Goal: Task Accomplishment & Management: Use online tool/utility

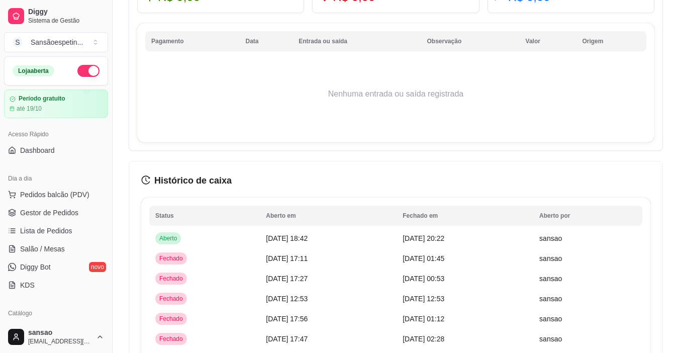
scroll to position [674, 0]
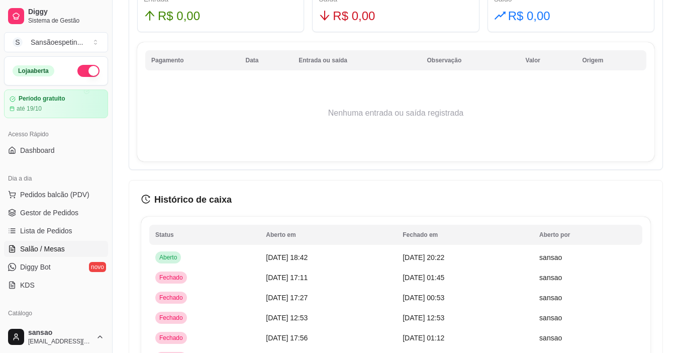
click at [26, 247] on span "Salão / Mesas" at bounding box center [42, 249] width 45 height 10
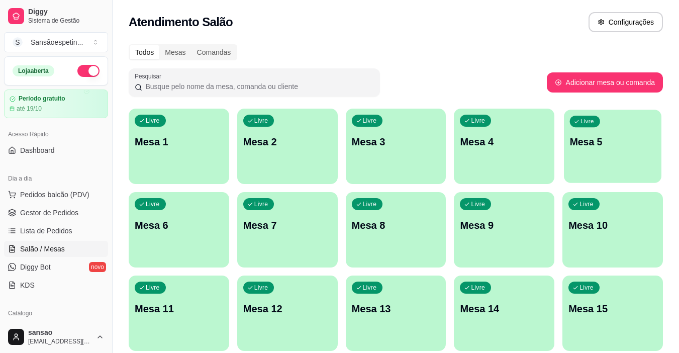
click at [622, 162] on div "Livre Mesa 5" at bounding box center [612, 140] width 97 height 61
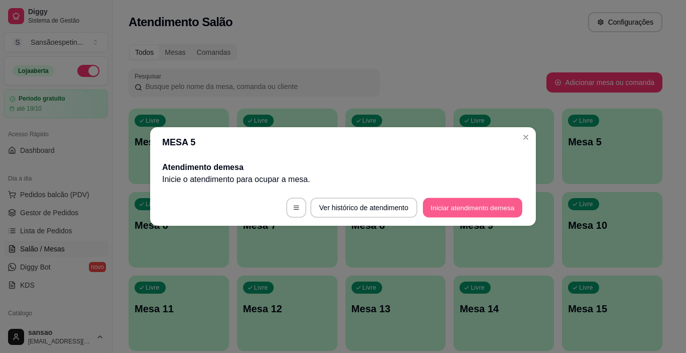
click at [450, 203] on button "Iniciar atendimento de mesa" at bounding box center [472, 208] width 99 height 20
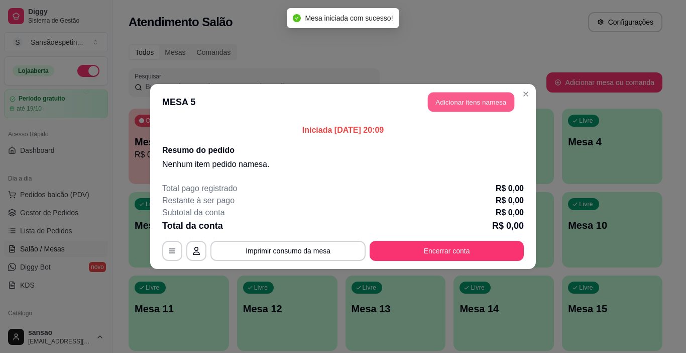
click at [488, 104] on button "Adicionar itens na mesa" at bounding box center [471, 102] width 86 height 20
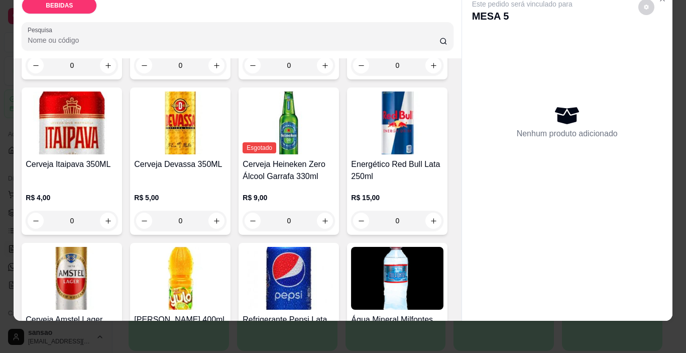
scroll to position [201, 0]
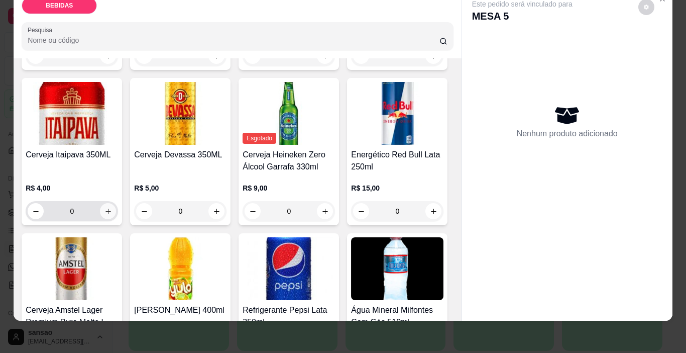
click at [116, 203] on button "increase-product-quantity" at bounding box center [108, 211] width 16 height 16
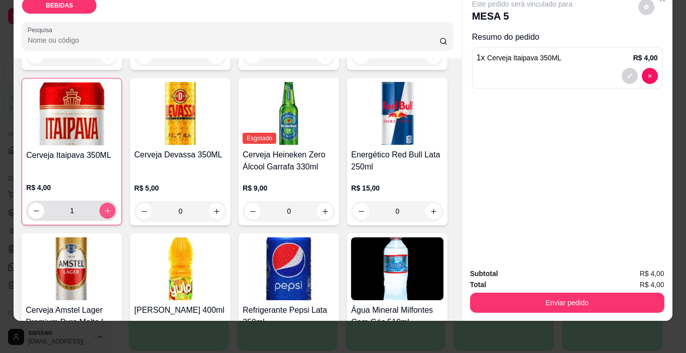
click at [116, 202] on button "increase-product-quantity" at bounding box center [107, 210] width 16 height 16
click at [116, 203] on button "increase-product-quantity" at bounding box center [108, 211] width 16 height 16
type input "4"
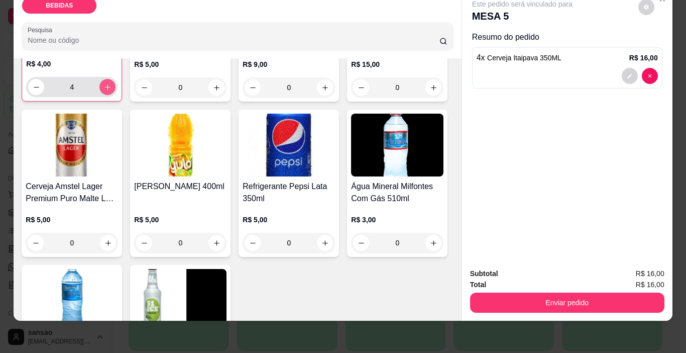
scroll to position [402, 0]
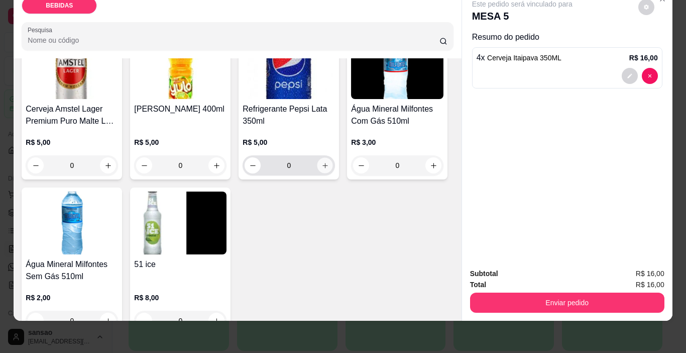
click at [322, 169] on icon "increase-product-quantity" at bounding box center [326, 166] width 8 height 8
type input "1"
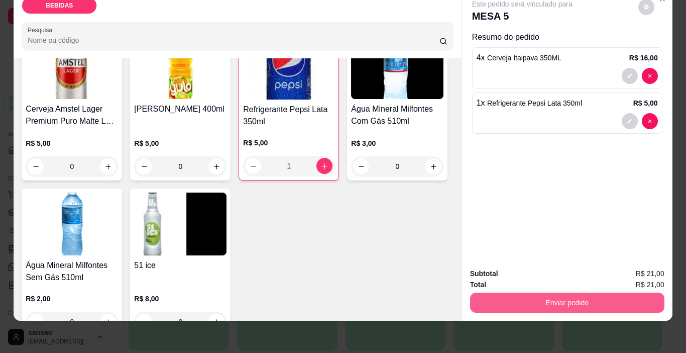
click at [513, 292] on button "Enviar pedido" at bounding box center [567, 302] width 194 height 20
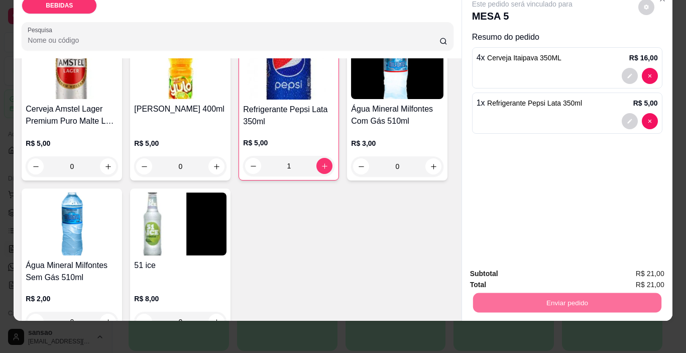
click at [664, 264] on button "Enviar pedido" at bounding box center [638, 270] width 55 height 19
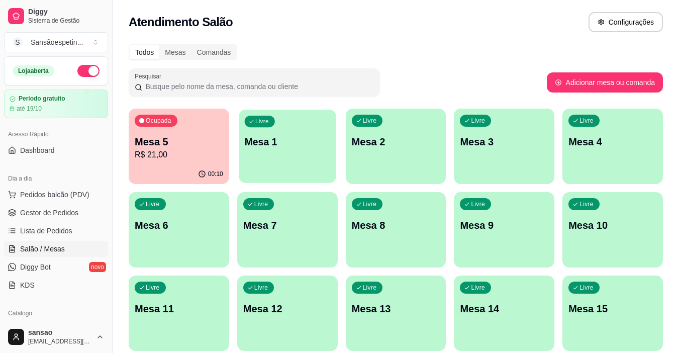
click at [293, 132] on div "Livre Mesa 1" at bounding box center [287, 140] width 97 height 61
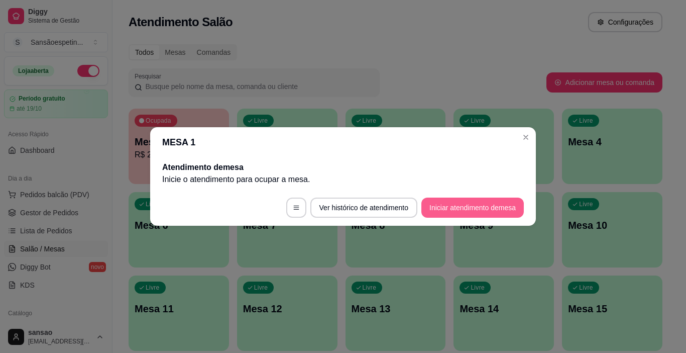
click at [477, 211] on button "Iniciar atendimento de mesa" at bounding box center [473, 207] width 103 height 20
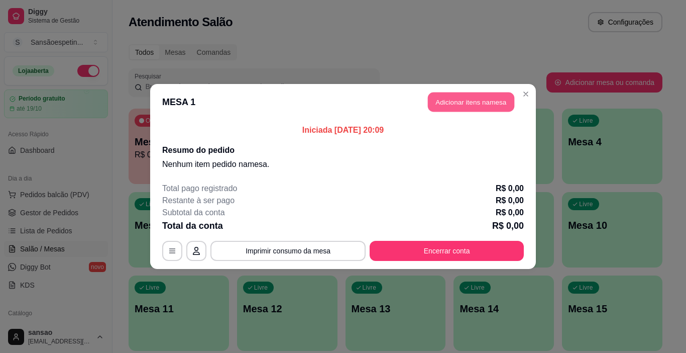
click at [471, 97] on button "Adicionar itens na mesa" at bounding box center [471, 102] width 86 height 20
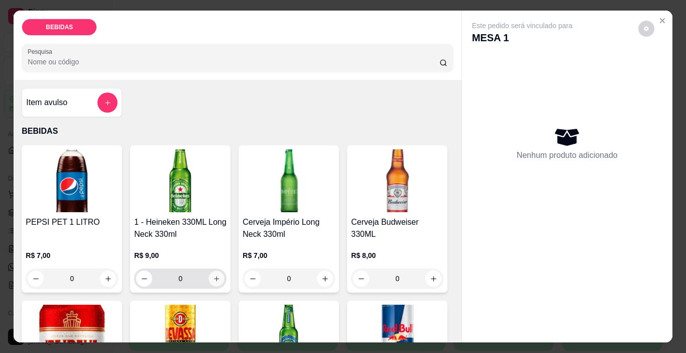
click at [212, 271] on button "increase-product-quantity" at bounding box center [217, 279] width 16 height 16
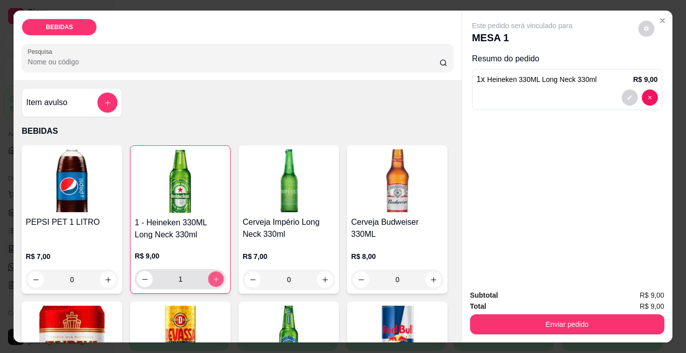
click at [212, 271] on button "increase-product-quantity" at bounding box center [217, 279] width 16 height 16
type input "2"
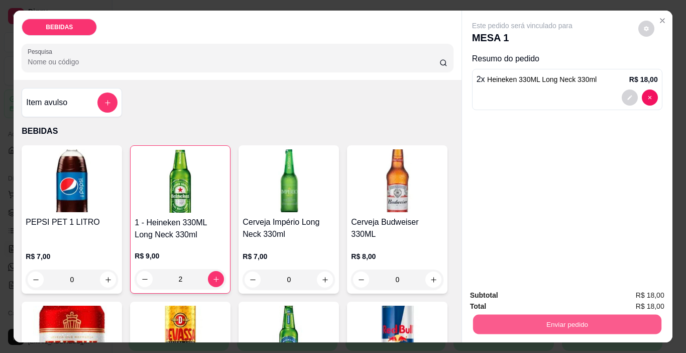
click at [501, 322] on button "Enviar pedido" at bounding box center [567, 325] width 188 height 20
click at [621, 294] on button "Enviar pedido" at bounding box center [638, 295] width 55 height 19
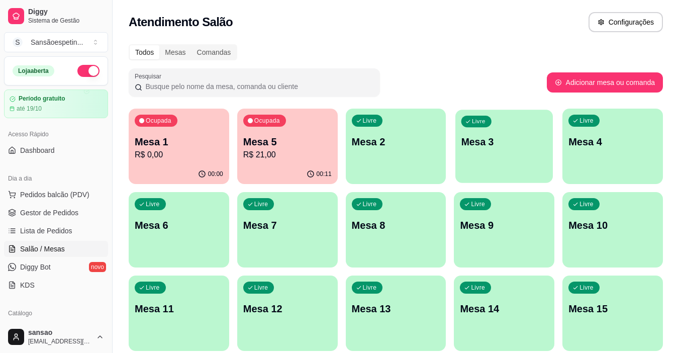
click at [510, 151] on div "Livre Mesa 3" at bounding box center [503, 140] width 97 height 61
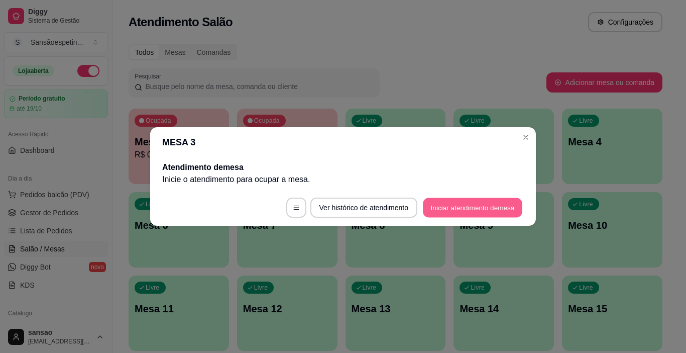
click at [461, 210] on button "Iniciar atendimento de mesa" at bounding box center [472, 208] width 99 height 20
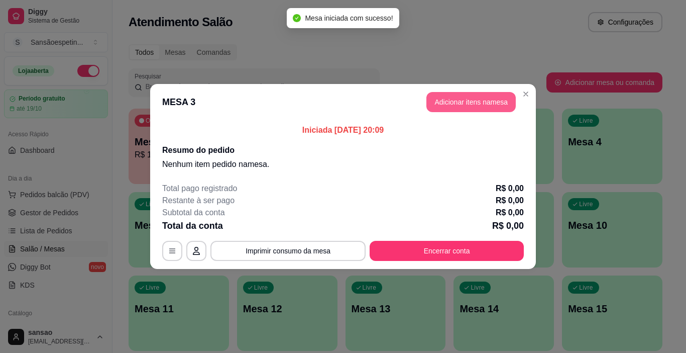
click at [448, 97] on button "Adicionar itens na mesa" at bounding box center [471, 102] width 89 height 20
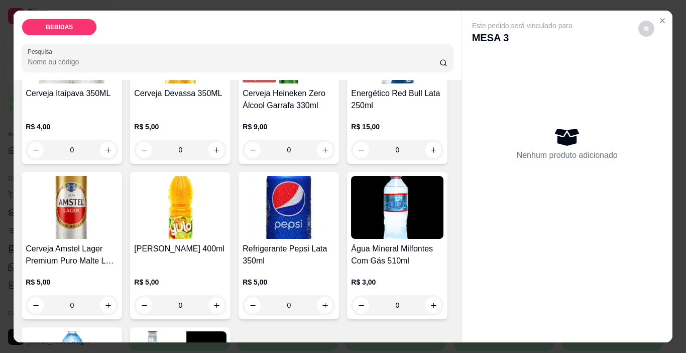
scroll to position [301, 0]
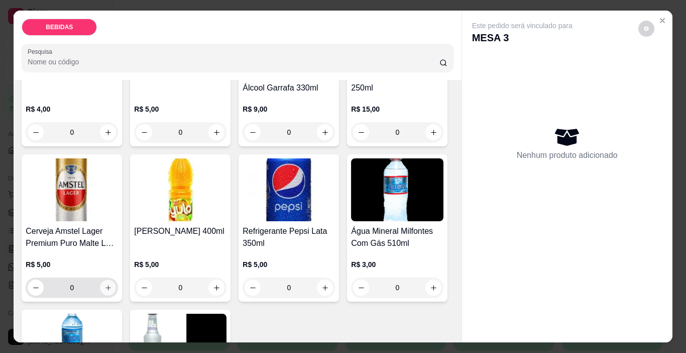
click at [112, 284] on icon "increase-product-quantity" at bounding box center [109, 288] width 8 height 8
type input "1"
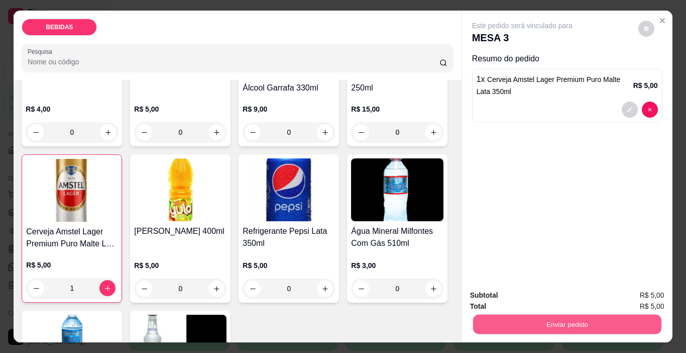
click at [536, 315] on button "Enviar pedido" at bounding box center [567, 325] width 188 height 20
click at [640, 296] on button "Enviar pedido" at bounding box center [638, 295] width 55 height 19
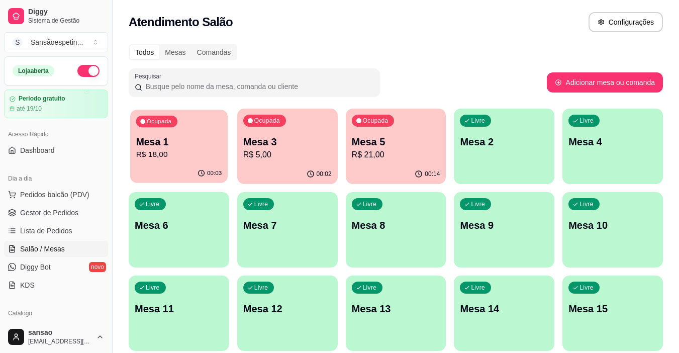
click at [184, 158] on p "R$ 18,00" at bounding box center [179, 155] width 86 height 12
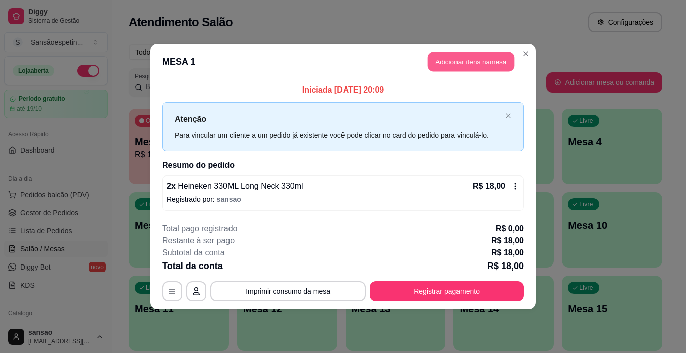
click at [481, 62] on button "Adicionar itens na mesa" at bounding box center [471, 62] width 86 height 20
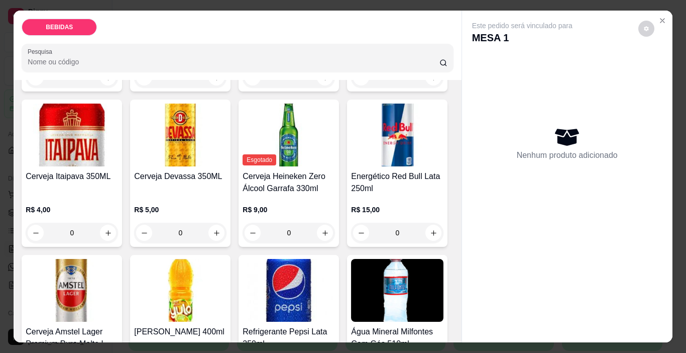
scroll to position [251, 0]
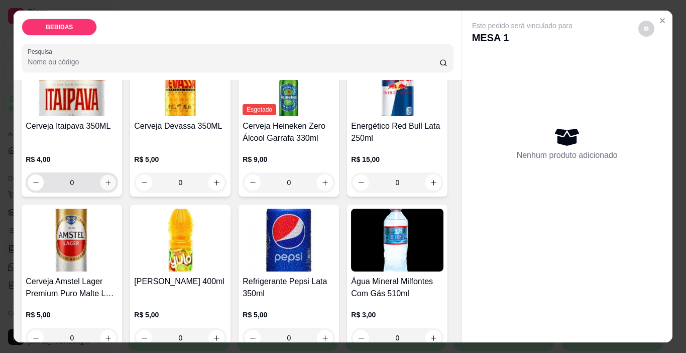
click at [112, 179] on icon "increase-product-quantity" at bounding box center [109, 183] width 8 height 8
type input "1"
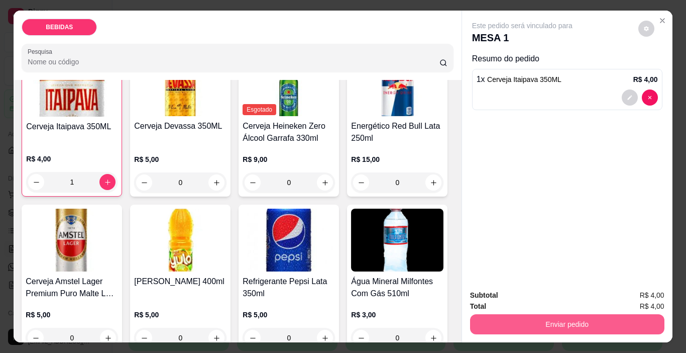
click at [515, 319] on button "Enviar pedido" at bounding box center [567, 324] width 194 height 20
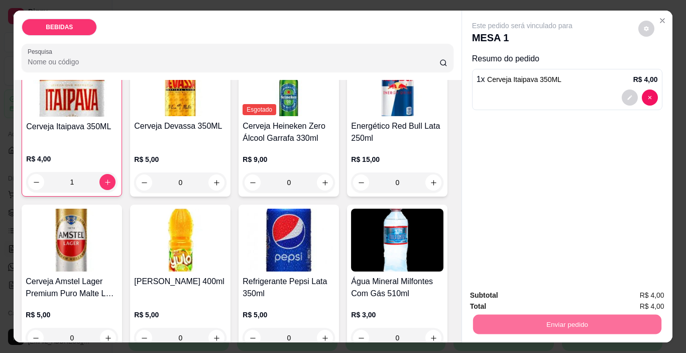
click at [638, 300] on button "Enviar pedido" at bounding box center [638, 295] width 55 height 19
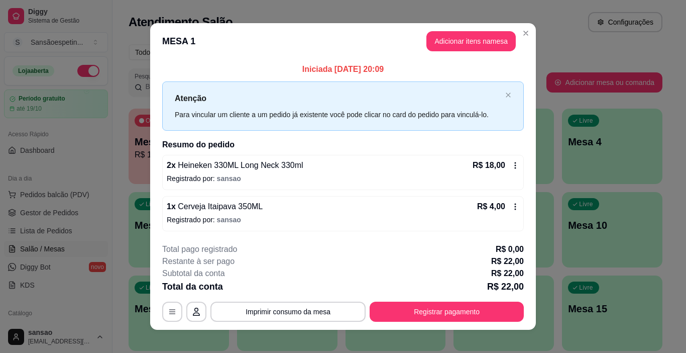
click at [513, 207] on icon at bounding box center [516, 206] width 8 height 8
click at [512, 209] on icon at bounding box center [516, 206] width 8 height 8
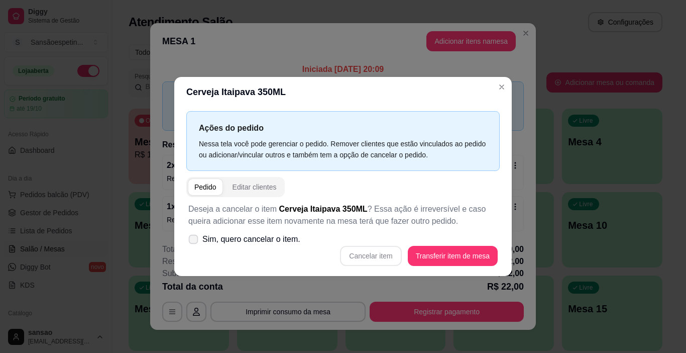
click at [192, 241] on icon at bounding box center [193, 239] width 8 height 6
click at [192, 241] on input "Sim, quero cancelar o item." at bounding box center [191, 244] width 7 height 7
checkbox input "true"
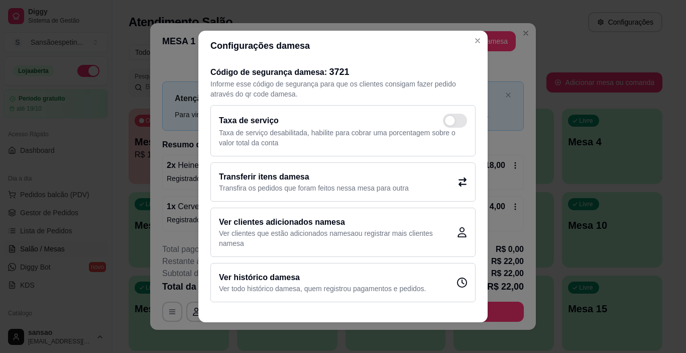
click at [421, 185] on div "Transferir itens da mesa Transfira os pedidos que foram feitos nessa mesa para …" at bounding box center [343, 181] width 265 height 39
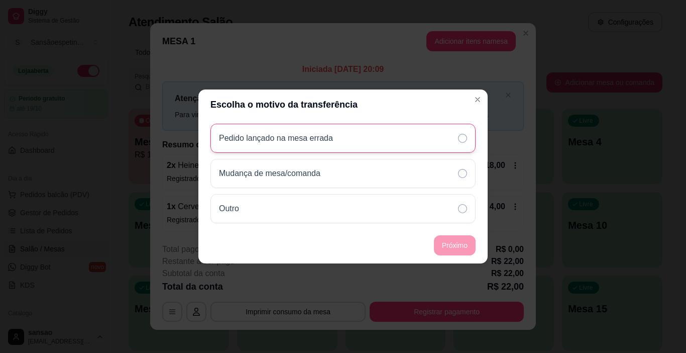
click at [420, 147] on div "Pedido lançado na mesa errada" at bounding box center [343, 138] width 265 height 29
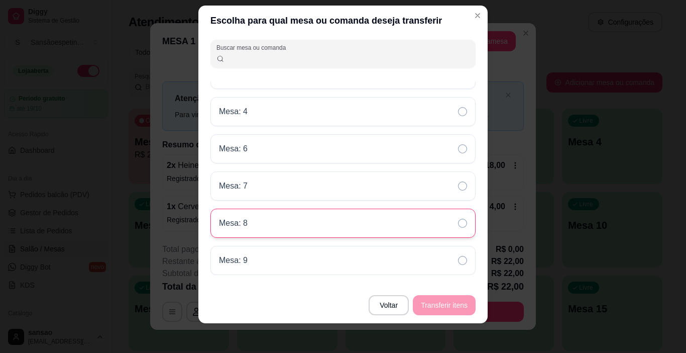
scroll to position [15, 0]
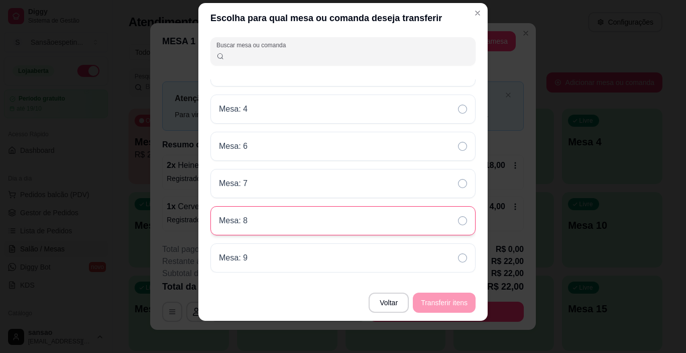
click at [343, 226] on div "Mesa: 8" at bounding box center [343, 220] width 265 height 29
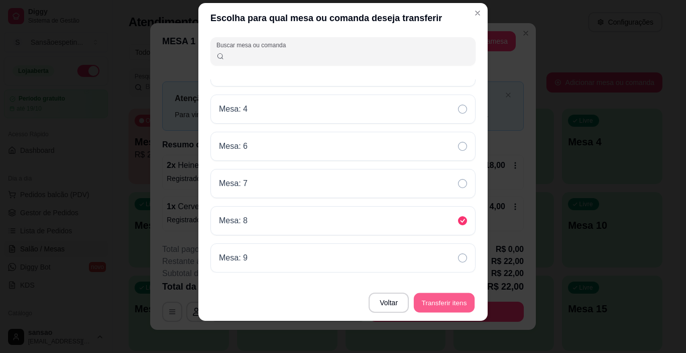
click at [450, 304] on button "Transferir itens" at bounding box center [444, 303] width 61 height 20
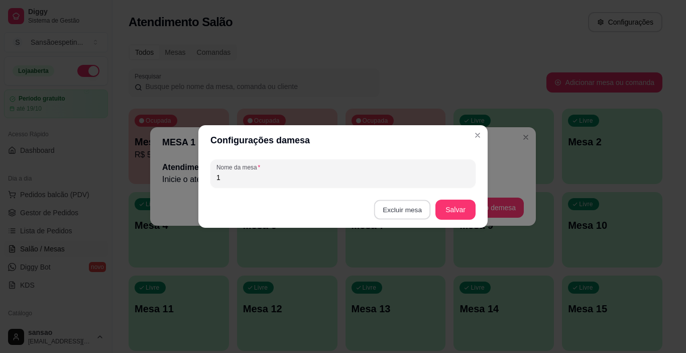
click at [396, 208] on button "Excluir mesa" at bounding box center [402, 210] width 57 height 20
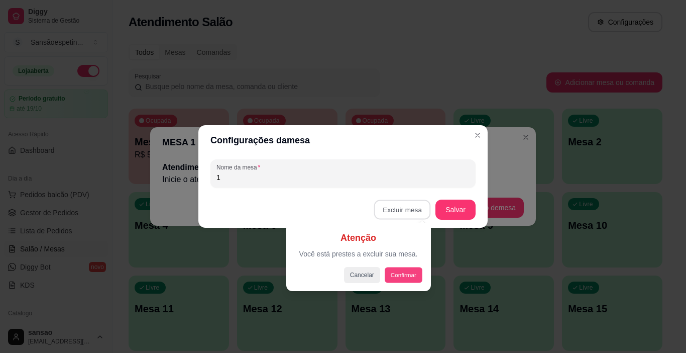
click at [410, 280] on button "Confirmar" at bounding box center [403, 275] width 37 height 16
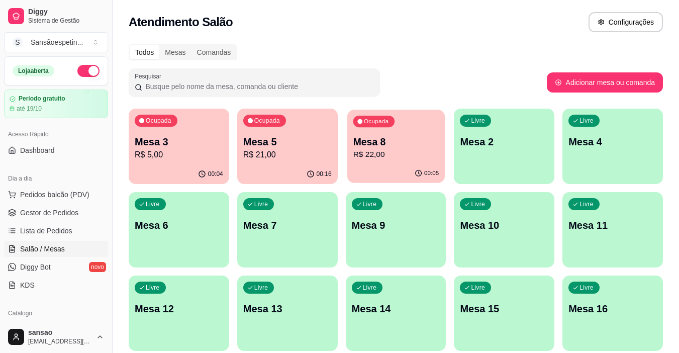
click at [375, 165] on div "00:05" at bounding box center [395, 173] width 97 height 19
click at [299, 126] on div "Ocupada Mesa 5 R$ 21,00" at bounding box center [287, 137] width 100 height 56
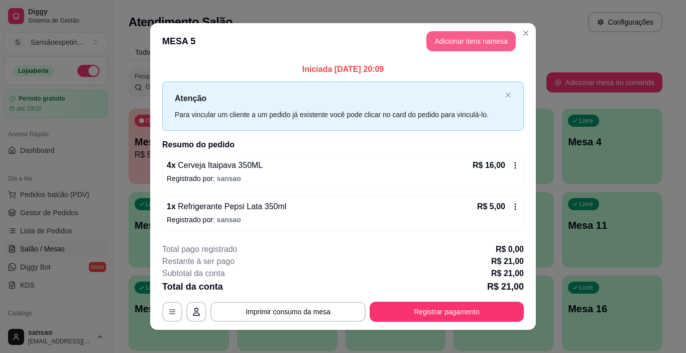
click at [461, 40] on button "Adicionar itens na mesa" at bounding box center [471, 41] width 89 height 20
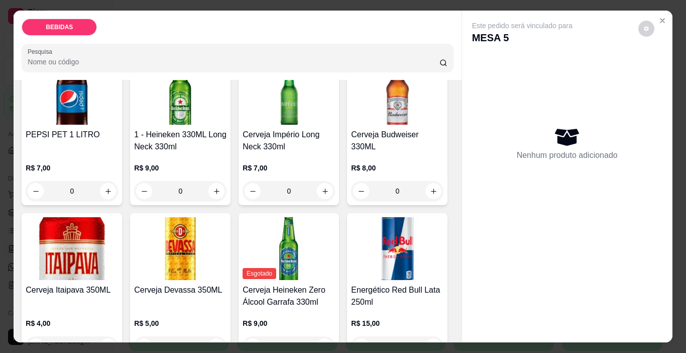
scroll to position [100, 0]
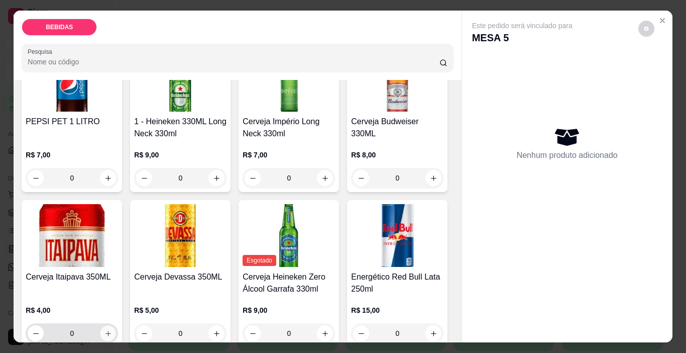
click at [112, 330] on icon "increase-product-quantity" at bounding box center [109, 334] width 8 height 8
type input "1"
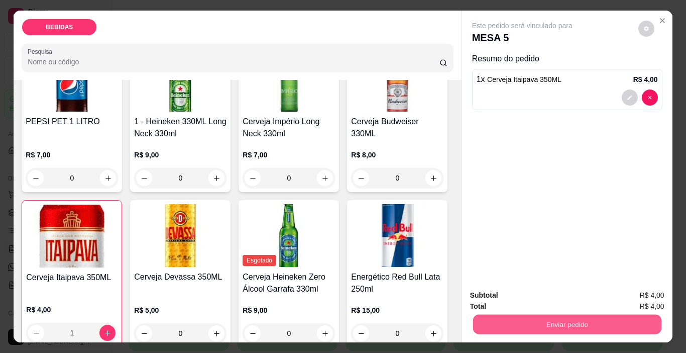
click at [516, 324] on button "Enviar pedido" at bounding box center [567, 325] width 188 height 20
click at [637, 299] on button "Enviar pedido" at bounding box center [638, 295] width 57 height 19
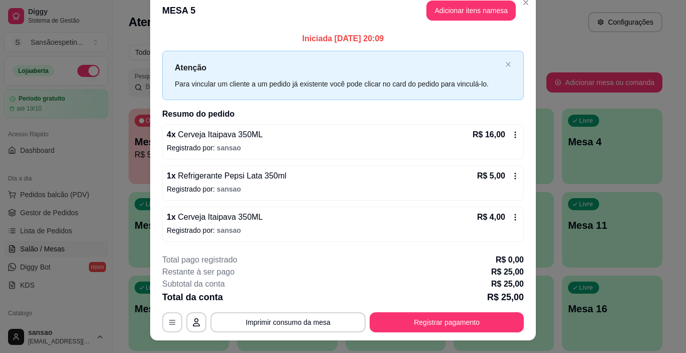
scroll to position [0, 0]
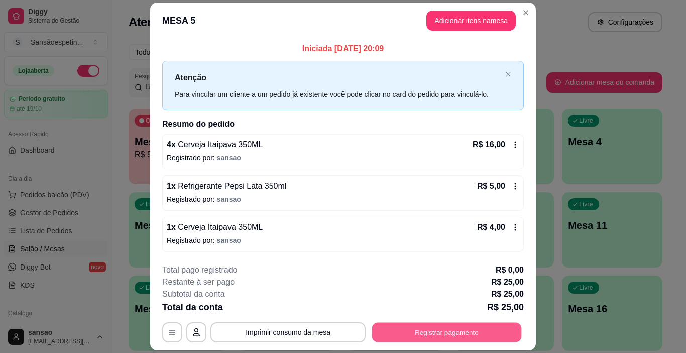
click at [419, 333] on button "Registrar pagamento" at bounding box center [447, 332] width 150 height 20
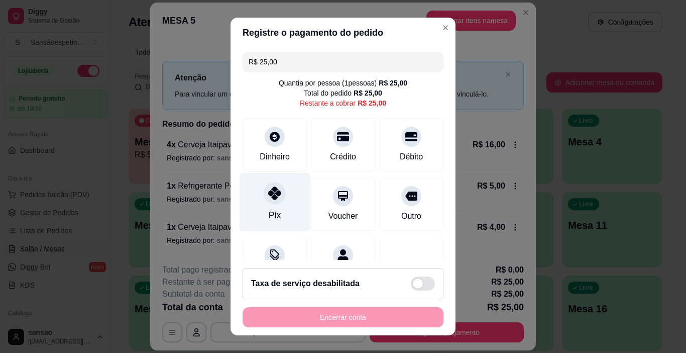
click at [265, 201] on div at bounding box center [275, 193] width 22 height 22
type input "R$ 0,00"
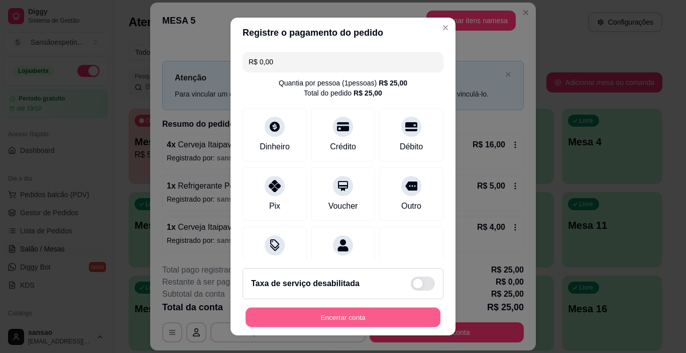
click at [308, 313] on button "Encerrar conta" at bounding box center [343, 318] width 195 height 20
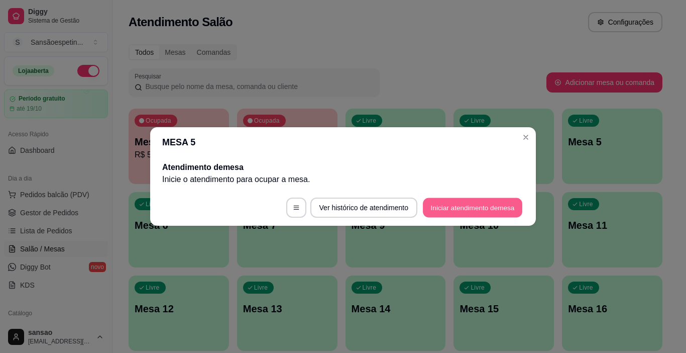
click at [447, 209] on button "Iniciar atendimento de mesa" at bounding box center [472, 208] width 99 height 20
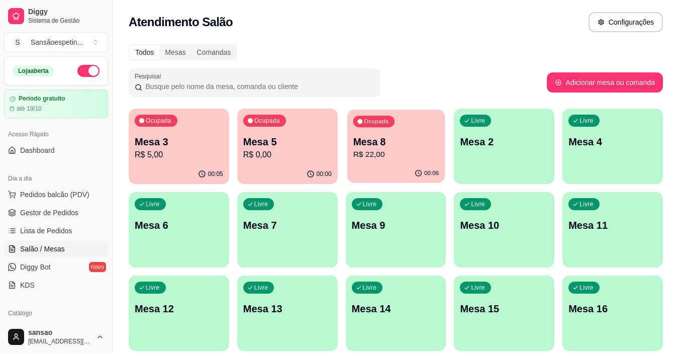
click at [400, 150] on p "R$ 22,00" at bounding box center [396, 155] width 86 height 12
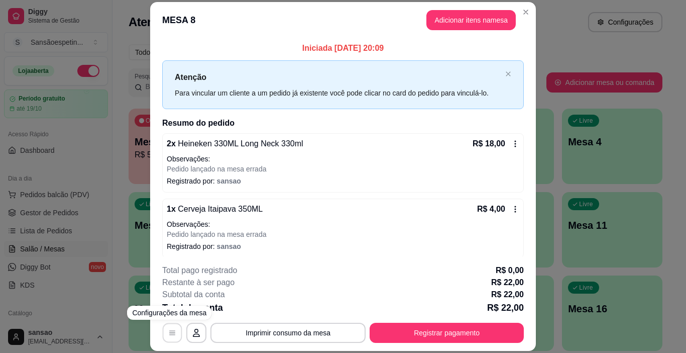
click at [163, 334] on button "button" at bounding box center [173, 333] width 20 height 20
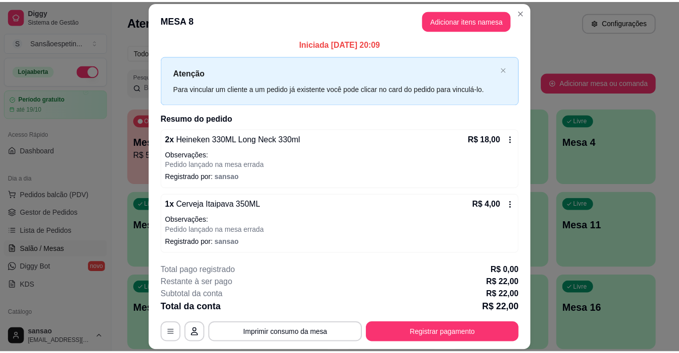
scroll to position [5, 0]
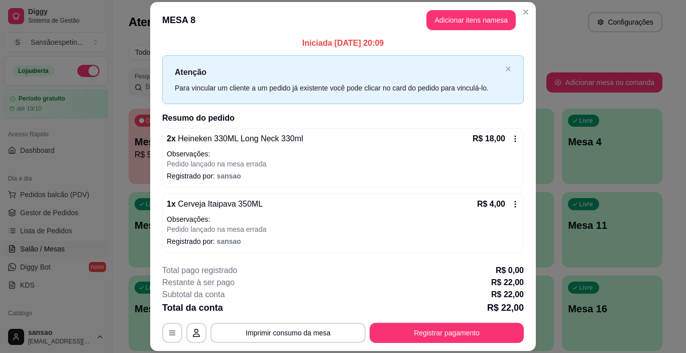
click at [515, 205] on icon at bounding box center [516, 203] width 2 height 7
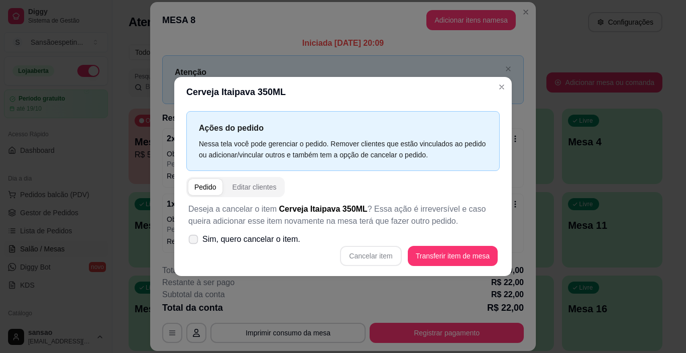
click at [194, 239] on icon at bounding box center [193, 239] width 8 height 6
click at [194, 241] on input "Sim, quero cancelar o item." at bounding box center [191, 244] width 7 height 7
checkbox input "true"
click at [385, 251] on button "Cancelar item" at bounding box center [371, 256] width 60 height 20
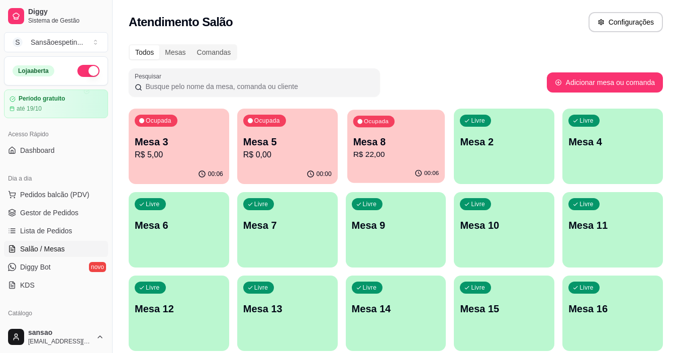
click at [392, 162] on div "Ocupada Mesa 8 R$ 22,00" at bounding box center [395, 137] width 97 height 54
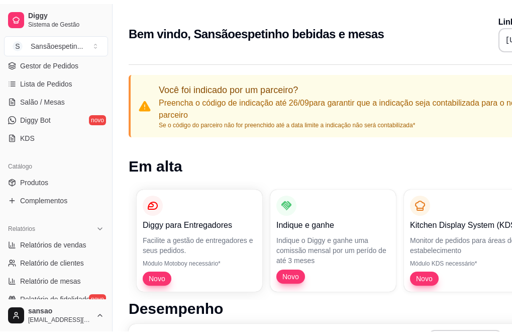
scroll to position [100, 0]
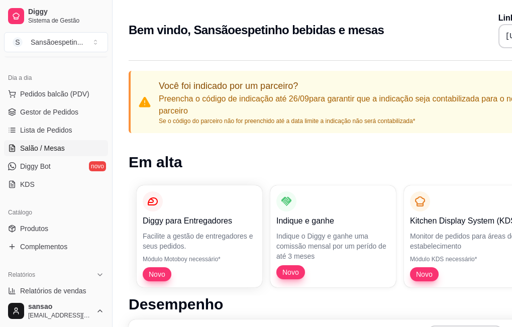
click at [59, 145] on span "Salão / Mesas" at bounding box center [42, 148] width 45 height 10
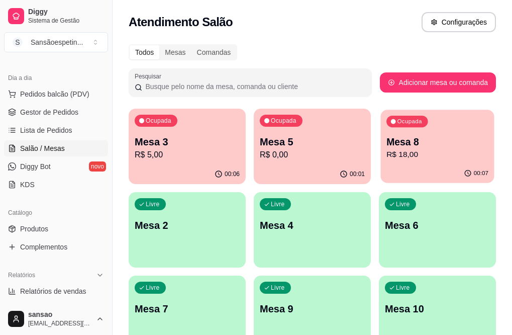
click at [389, 154] on p "R$ 18,00" at bounding box center [437, 155] width 102 height 12
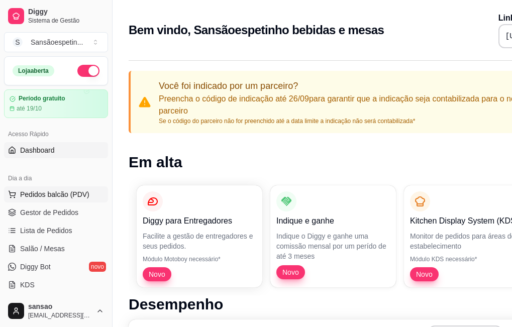
click at [62, 198] on span "Pedidos balcão (PDV)" at bounding box center [54, 194] width 69 height 10
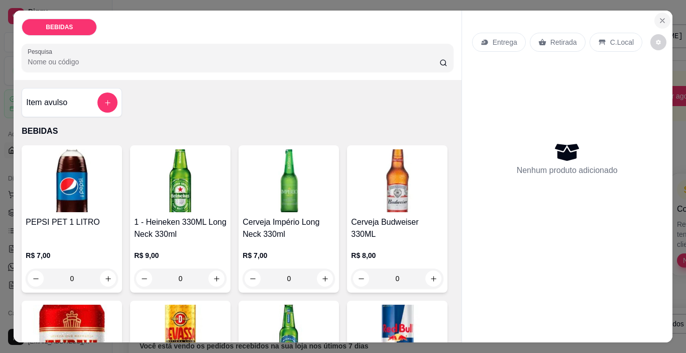
click at [519, 17] on icon "Close" at bounding box center [663, 21] width 8 height 8
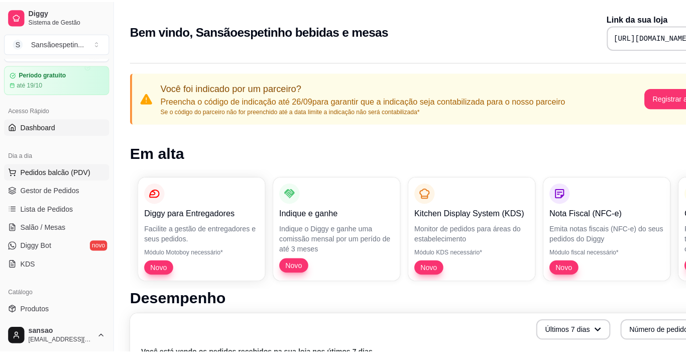
scroll to position [50, 0]
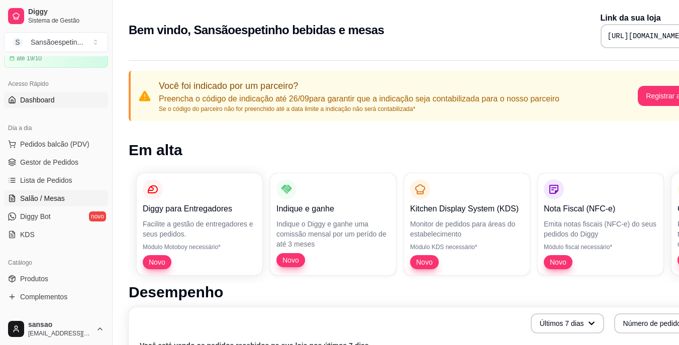
click at [64, 196] on link "Salão / Mesas" at bounding box center [56, 198] width 104 height 16
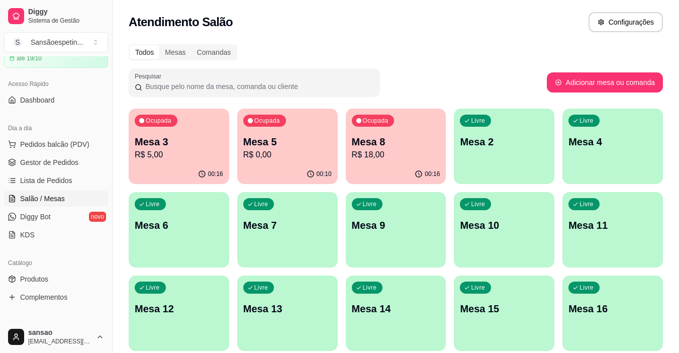
click at [405, 152] on p "R$ 18,00" at bounding box center [396, 155] width 88 height 12
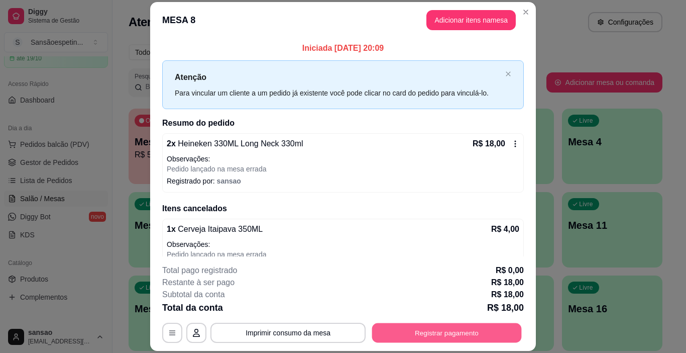
click at [446, 333] on button "Registrar pagamento" at bounding box center [447, 333] width 150 height 20
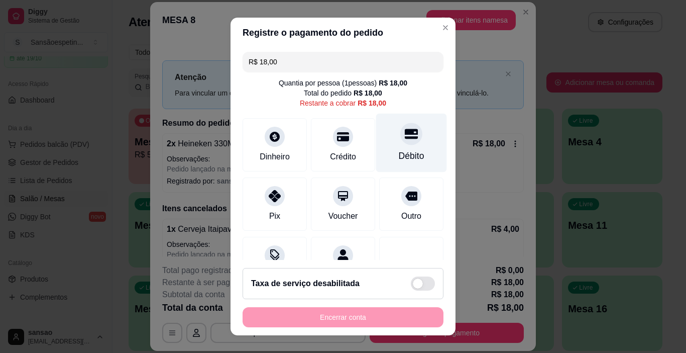
click at [400, 138] on div at bounding box center [411, 134] width 22 height 22
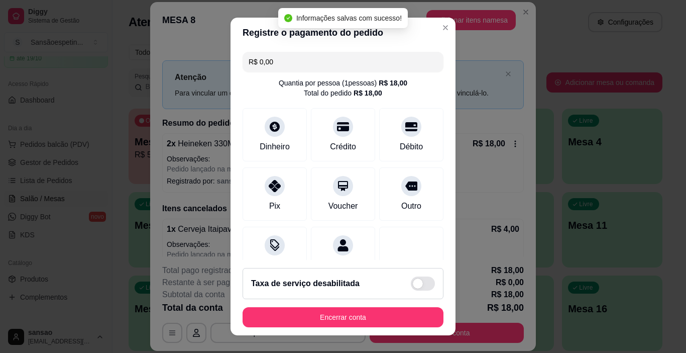
type input "R$ 0,00"
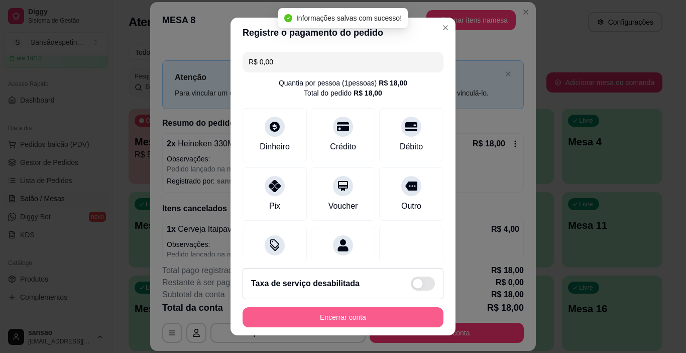
click at [338, 317] on button "Encerrar conta" at bounding box center [343, 317] width 201 height 20
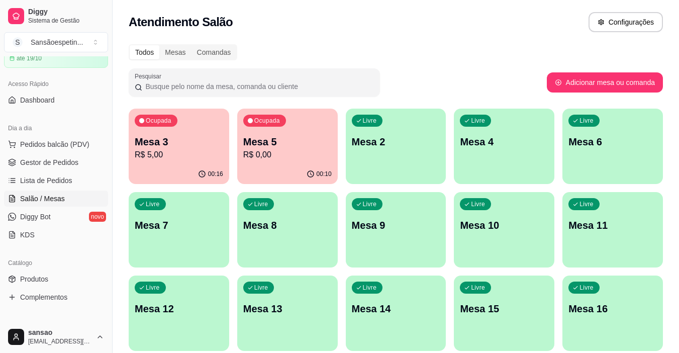
click at [314, 151] on p "R$ 0,00" at bounding box center [287, 155] width 88 height 12
click at [210, 142] on p "Mesa 3" at bounding box center [179, 142] width 88 height 14
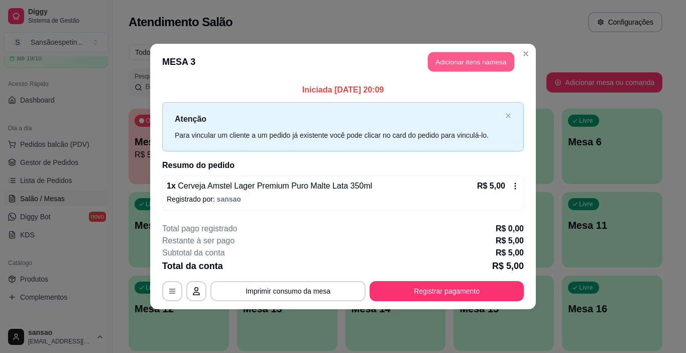
click at [504, 56] on button "Adicionar itens na mesa" at bounding box center [471, 62] width 86 height 20
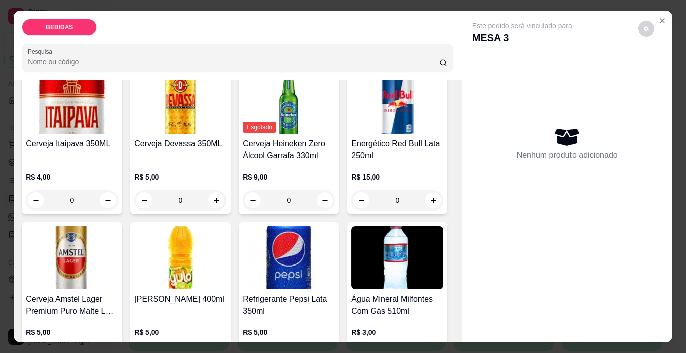
scroll to position [251, 0]
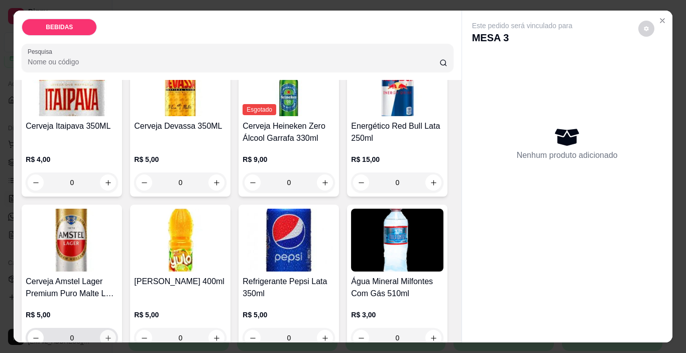
click at [112, 334] on icon "increase-product-quantity" at bounding box center [109, 338] width 8 height 8
type input "1"
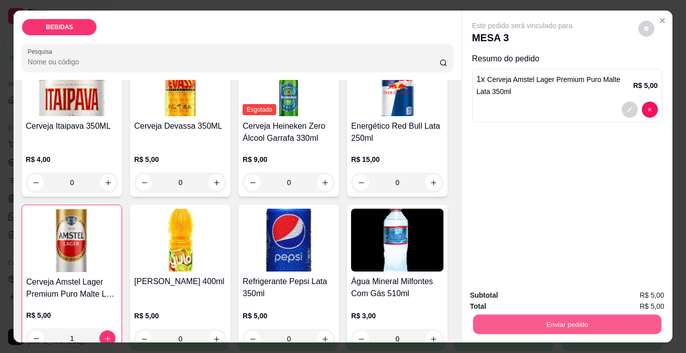
click at [496, 315] on button "Enviar pedido" at bounding box center [567, 325] width 188 height 20
click at [519, 299] on button "Enviar pedido" at bounding box center [638, 295] width 55 height 19
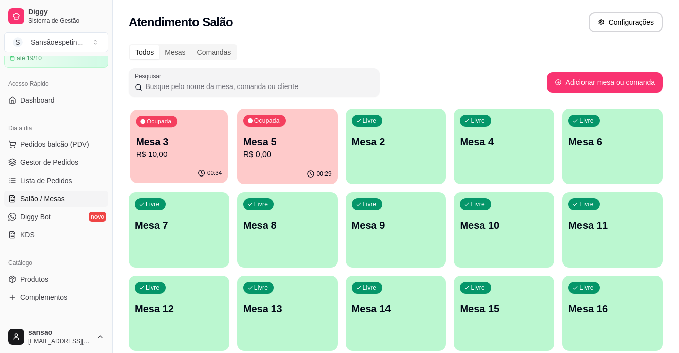
click at [177, 146] on p "Mesa 3" at bounding box center [179, 142] width 86 height 14
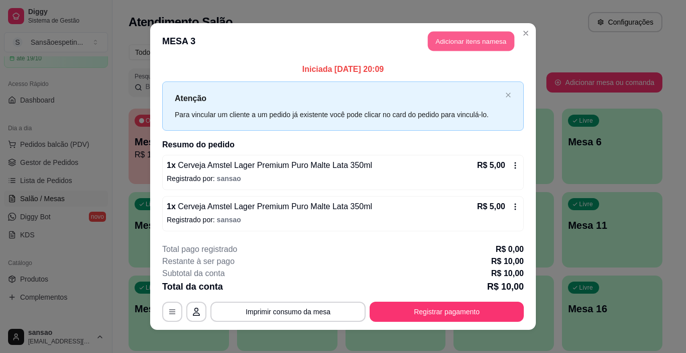
click at [433, 37] on button "Adicionar itens na mesa" at bounding box center [471, 42] width 86 height 20
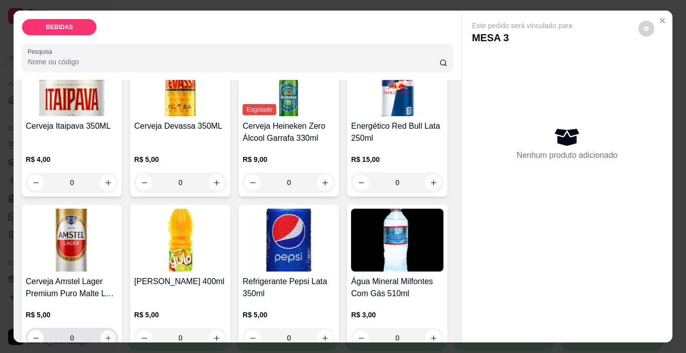
click at [112, 334] on icon "increase-product-quantity" at bounding box center [109, 338] width 8 height 8
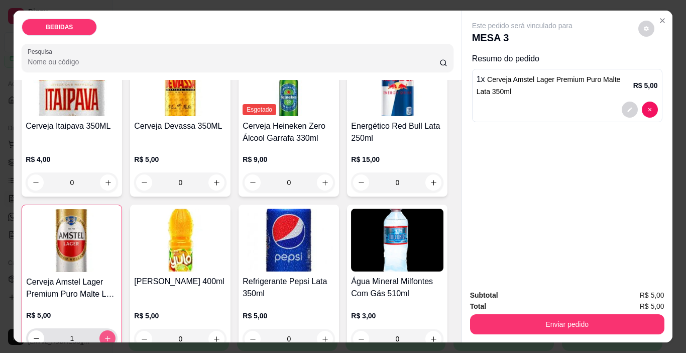
click at [116, 330] on button "increase-product-quantity" at bounding box center [107, 338] width 16 height 16
type input "2"
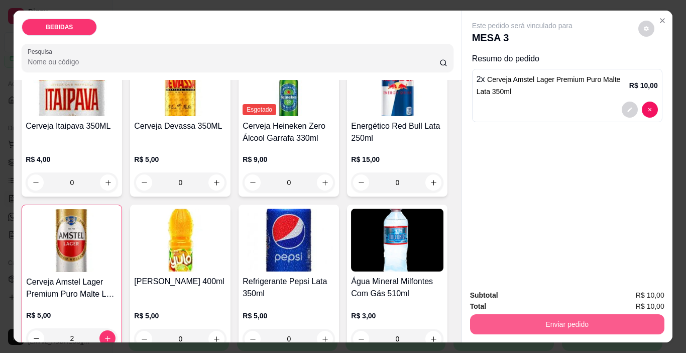
click at [516, 327] on button "Enviar pedido" at bounding box center [567, 324] width 194 height 20
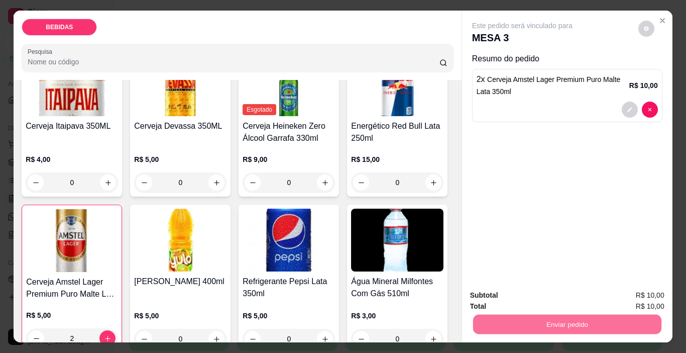
click at [519, 291] on button "Enviar pedido" at bounding box center [638, 295] width 55 height 19
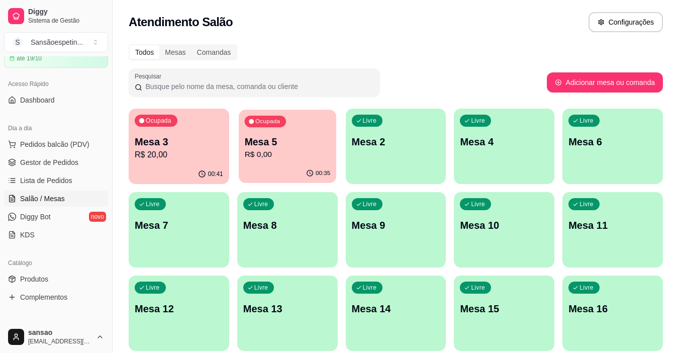
click at [272, 155] on p "R$ 0,00" at bounding box center [287, 155] width 86 height 12
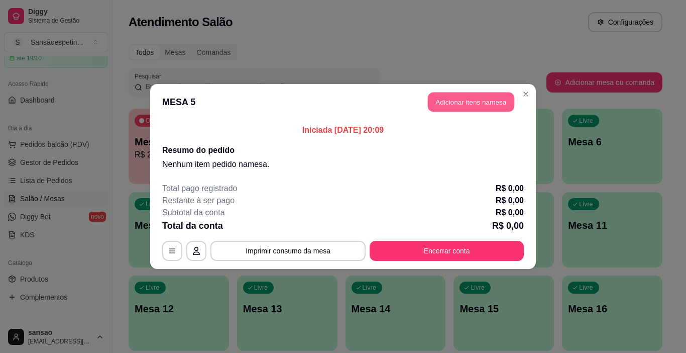
click at [463, 109] on button "Adicionar itens na mesa" at bounding box center [471, 102] width 86 height 20
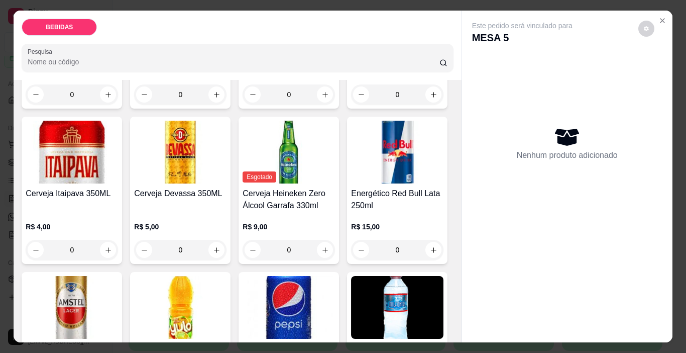
scroll to position [201, 0]
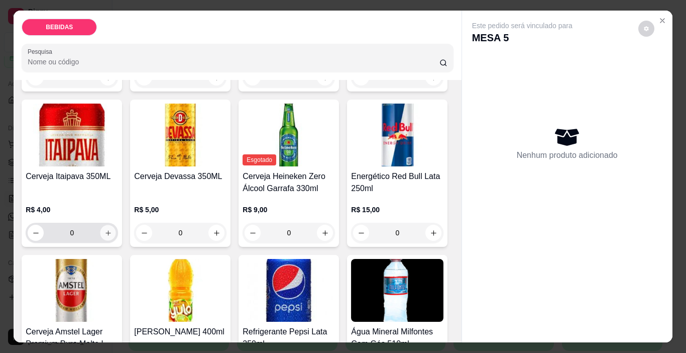
click at [116, 225] on button "increase-product-quantity" at bounding box center [108, 233] width 16 height 16
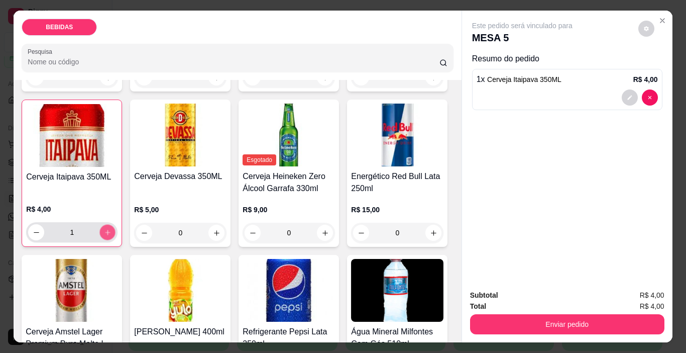
click at [116, 225] on button "increase-product-quantity" at bounding box center [108, 233] width 16 height 16
type input "2"
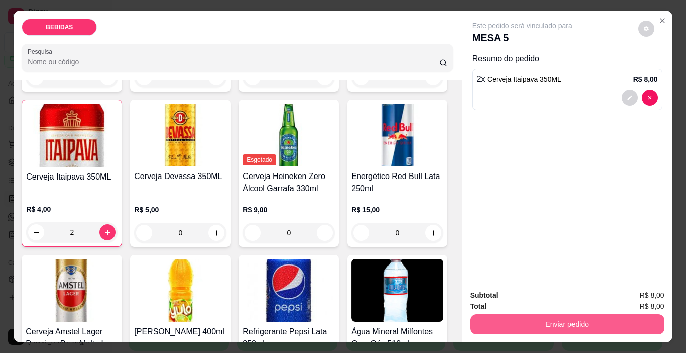
click at [519, 318] on button "Enviar pedido" at bounding box center [567, 324] width 194 height 20
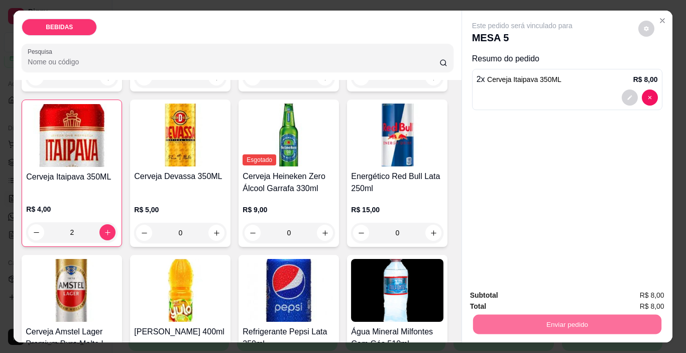
click at [519, 296] on button "Enviar pedido" at bounding box center [641, 295] width 59 height 20
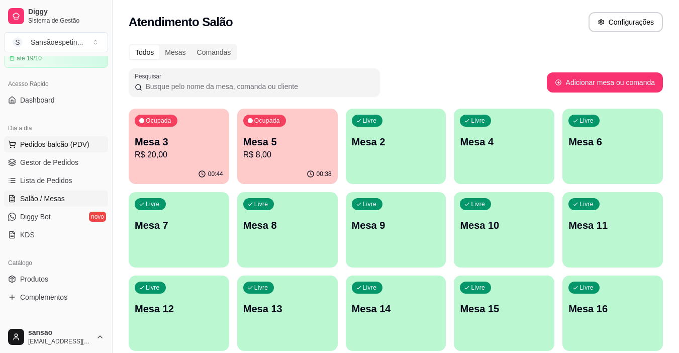
click at [45, 148] on span "Pedidos balcão (PDV)" at bounding box center [54, 144] width 69 height 10
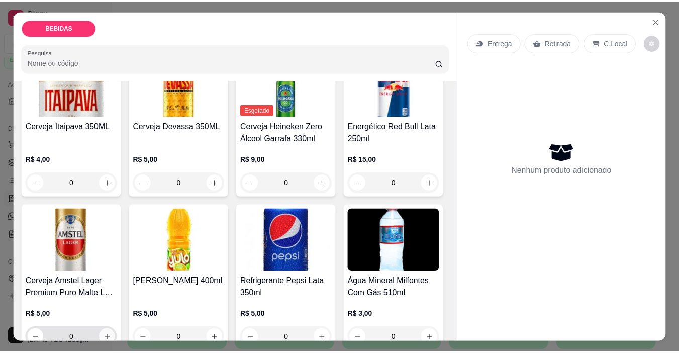
scroll to position [301, 0]
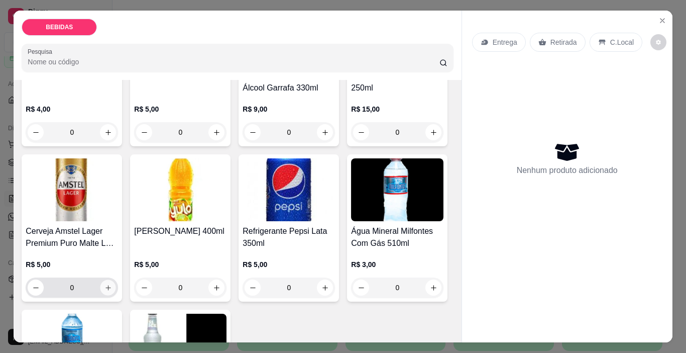
click at [116, 280] on button "increase-product-quantity" at bounding box center [108, 288] width 16 height 16
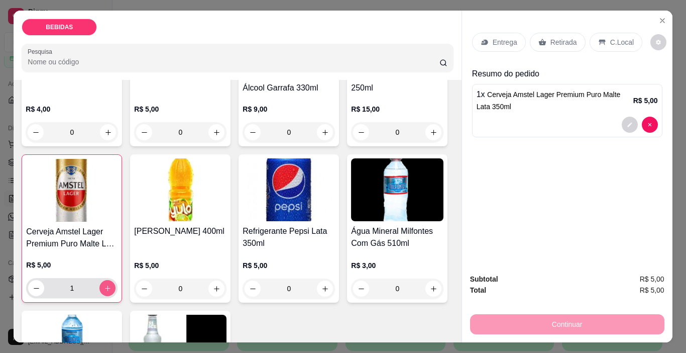
click at [116, 280] on button "increase-product-quantity" at bounding box center [107, 288] width 16 height 16
type input "2"
click at [519, 45] on div "Retirada" at bounding box center [558, 42] width 56 height 19
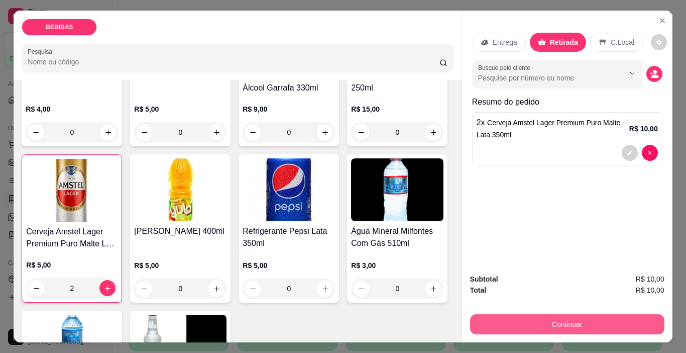
click at [519, 322] on button "Continuar" at bounding box center [567, 324] width 194 height 20
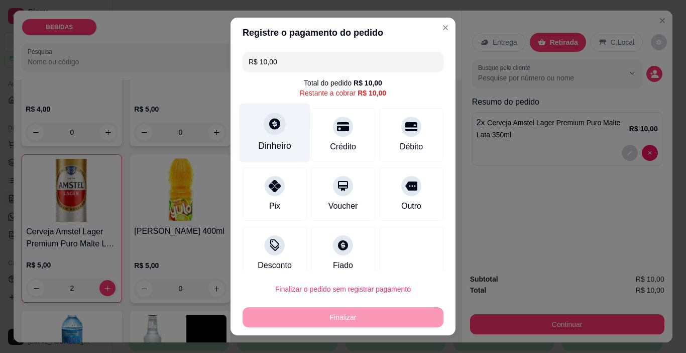
click at [280, 137] on div "Dinheiro" at bounding box center [275, 133] width 71 height 59
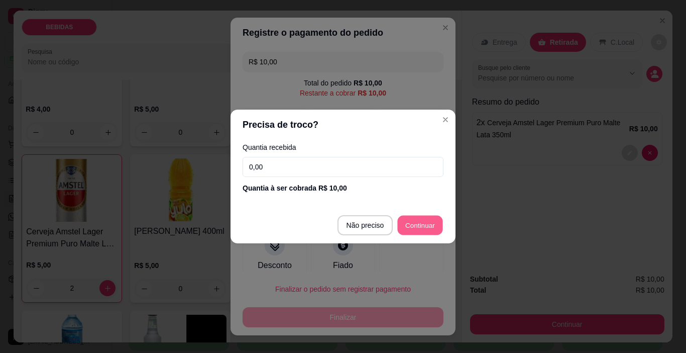
type input "R$ 0,00"
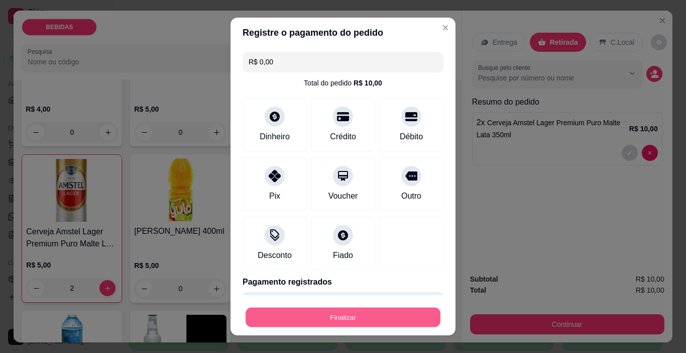
click at [348, 319] on button "Finalizar" at bounding box center [343, 318] width 195 height 20
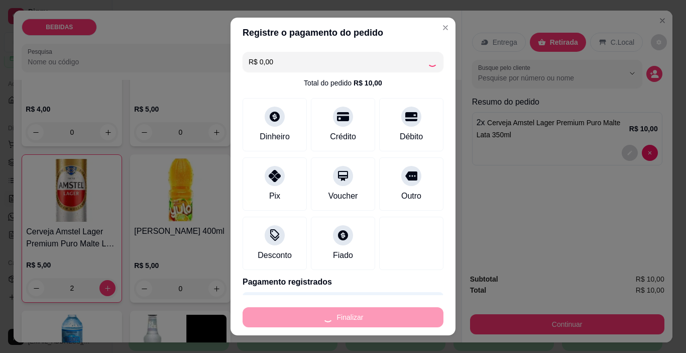
type input "0"
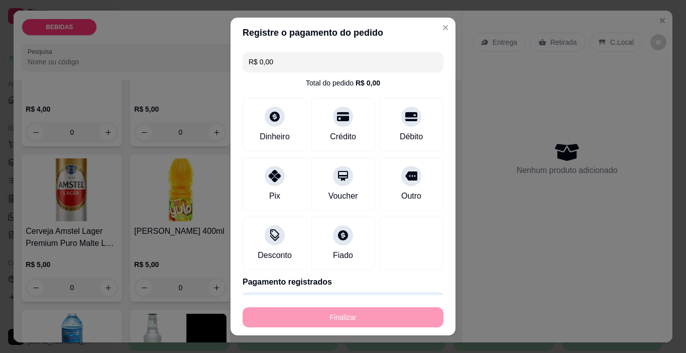
type input "-R$ 10,00"
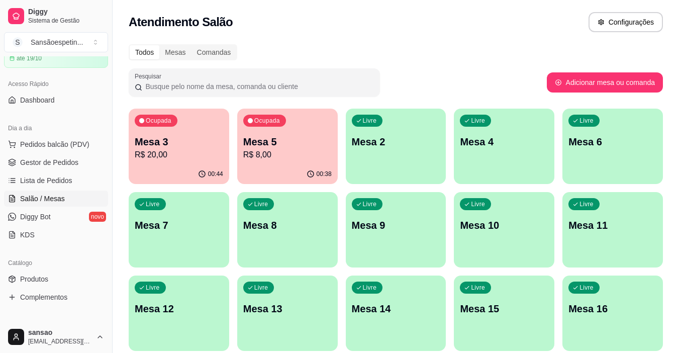
click at [199, 142] on p "Mesa 3" at bounding box center [179, 142] width 88 height 14
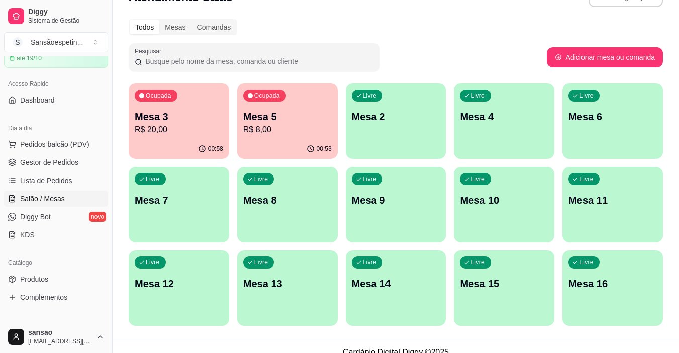
scroll to position [39, 0]
